Goal: Task Accomplishment & Management: Manage account settings

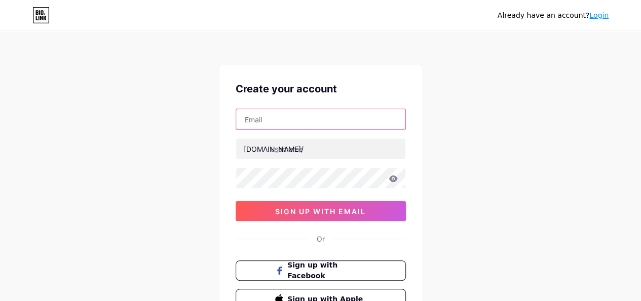
click at [283, 121] on input "text" at bounding box center [320, 119] width 169 height 20
click at [282, 116] on input "text" at bounding box center [320, 119] width 169 height 20
click at [265, 118] on input "text" at bounding box center [320, 119] width 169 height 20
type input "garagedoor880@gmail.com"
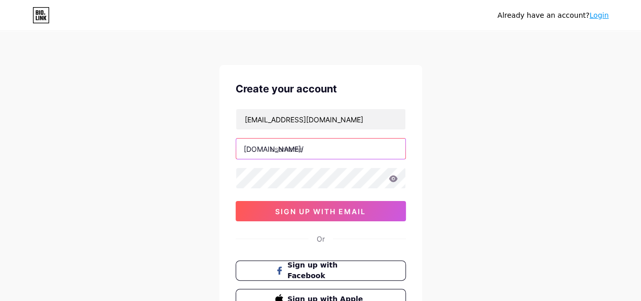
click at [284, 154] on input "text" at bounding box center [320, 148] width 169 height 20
paste input "americangarage door"
click at [324, 146] on input "americangarage door" at bounding box center [320, 148] width 169 height 20
type input "americangaragedoor"
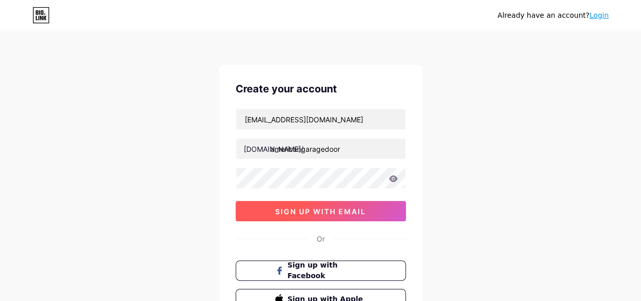
click at [330, 208] on span "sign up with email" at bounding box center [320, 211] width 91 height 9
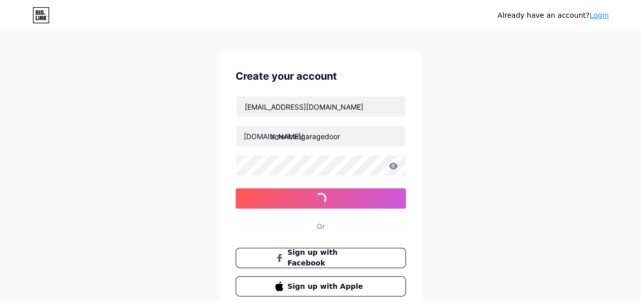
scroll to position [86, 0]
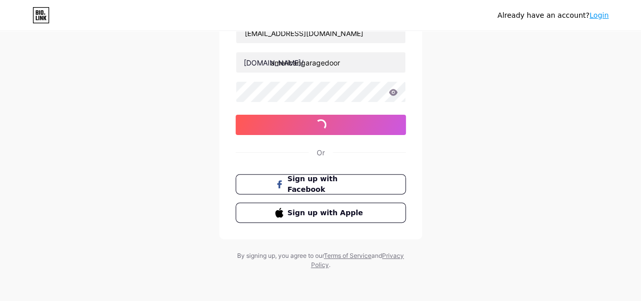
drag, startPoint x: 282, startPoint y: 29, endPoint x: 235, endPoint y: 20, distance: 47.6
click at [278, 28] on div "Already have an account? Login" at bounding box center [320, 15] width 641 height 30
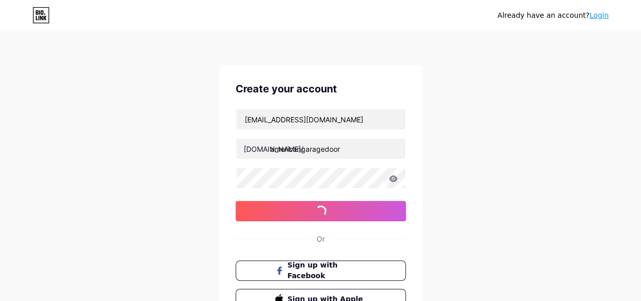
scroll to position [51, 0]
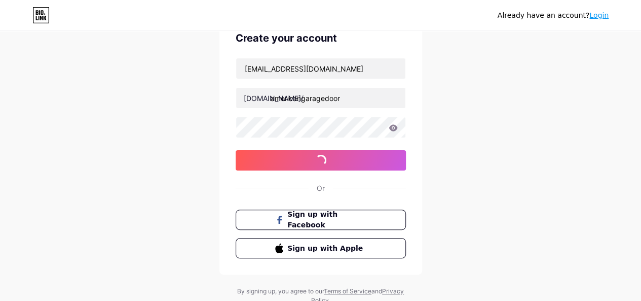
click at [594, 19] on link "Login" at bounding box center [599, 15] width 19 height 8
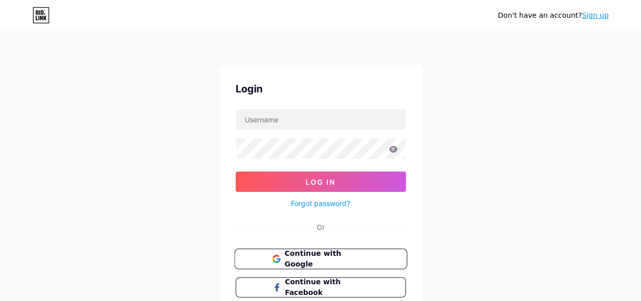
click at [337, 254] on span "Continue with Google" at bounding box center [326, 259] width 85 height 22
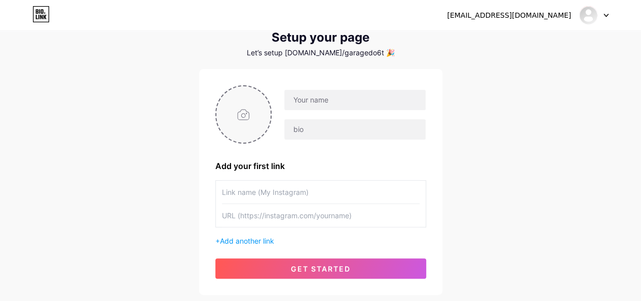
scroll to position [51, 0]
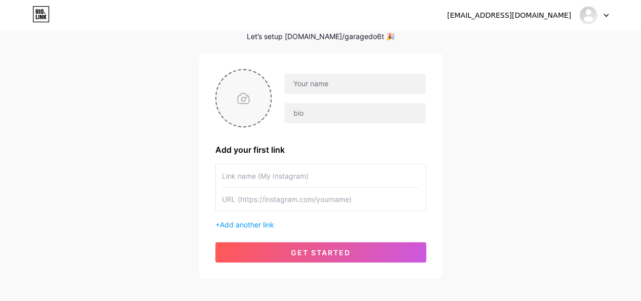
click at [239, 90] on input "file" at bounding box center [243, 98] width 55 height 56
type input "C:\fakepath\American Garage Door.png"
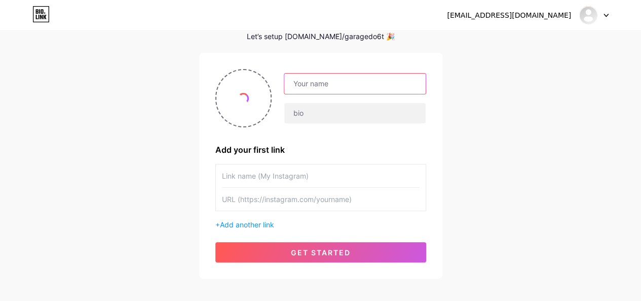
click at [329, 86] on input "text" at bounding box center [354, 83] width 141 height 20
paste input "American Garage Door"
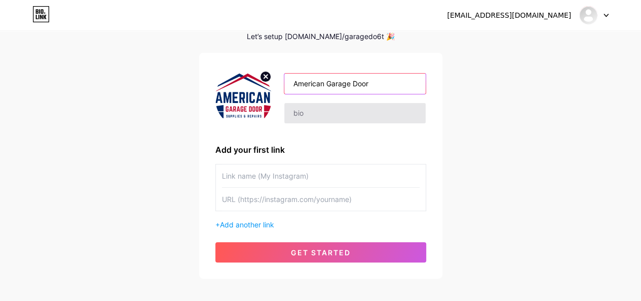
type input "American Garage Door"
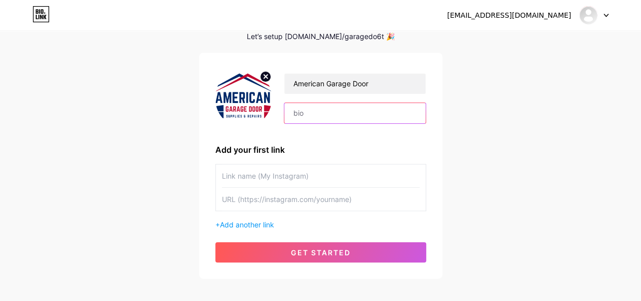
click at [351, 109] on input "text" at bounding box center [354, 113] width 141 height 20
paste input "We provide expert Philadelphia Garage Door Opener Installation and reliable Gar…"
type input "We provide expert Philadelphia Garage Door Opener Installation and reliable Gar…"
drag, startPoint x: 504, startPoint y: 170, endPoint x: 490, endPoint y: 171, distance: 14.2
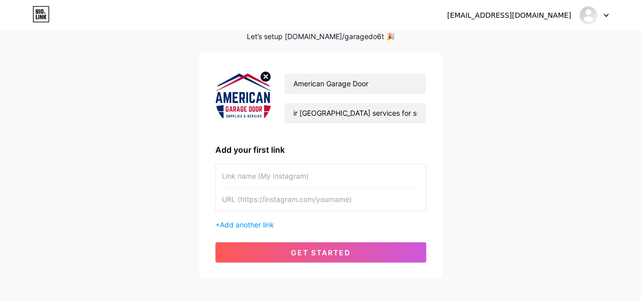
click at [504, 170] on div "garagedoor880@gmail.com Dashboard Logout Setup your page Let’s setup bio.link/g…" at bounding box center [320, 129] width 641 height 361
click at [357, 180] on input "text" at bounding box center [321, 175] width 198 height 23
click at [272, 201] on input "text" at bounding box center [321, 199] width 198 height 23
paste input "https://amdoorrepairs.com/garage-door-openers/"
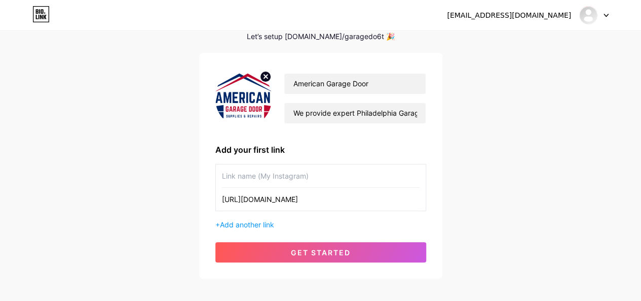
type input "https://amdoorrepairs.com/garage-door-openers/"
click at [272, 177] on input "text" at bounding box center [321, 175] width 198 height 23
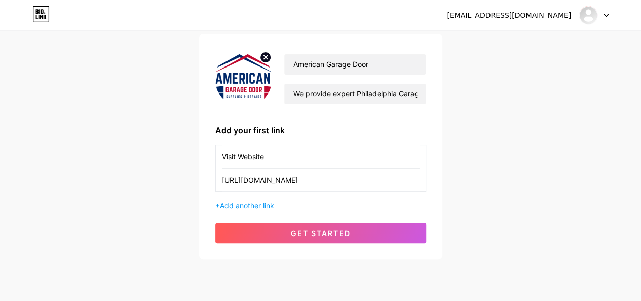
scroll to position [100, 0]
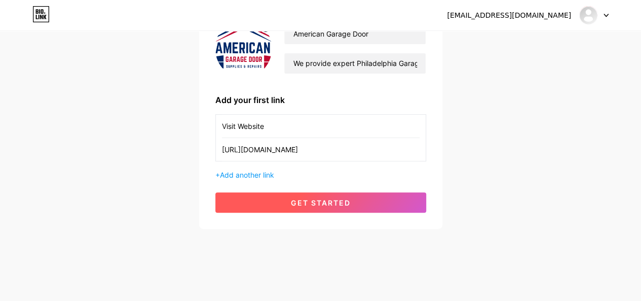
type input "Visit Website"
click at [370, 202] on button "get started" at bounding box center [320, 202] width 211 height 20
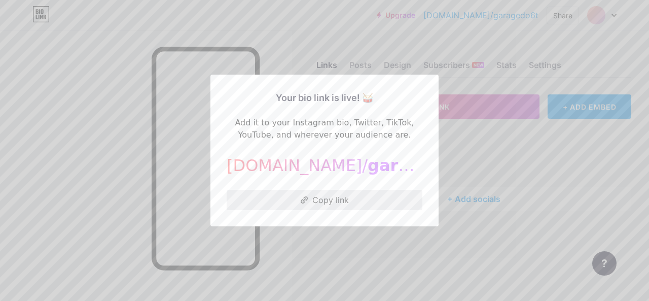
click at [350, 195] on button "Copy link" at bounding box center [325, 200] width 196 height 20
click at [458, 161] on div at bounding box center [324, 150] width 649 height 301
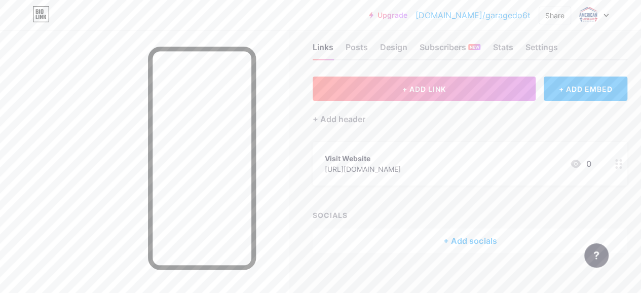
scroll to position [28, 0]
